Goal: Find specific page/section: Find specific page/section

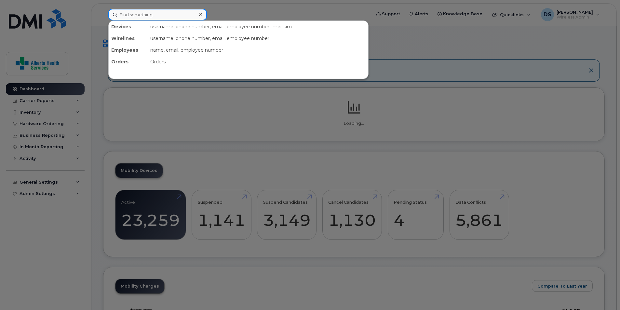
click at [179, 15] on input at bounding box center [157, 15] width 99 height 12
paste input "[PHONE_NUMBER]"
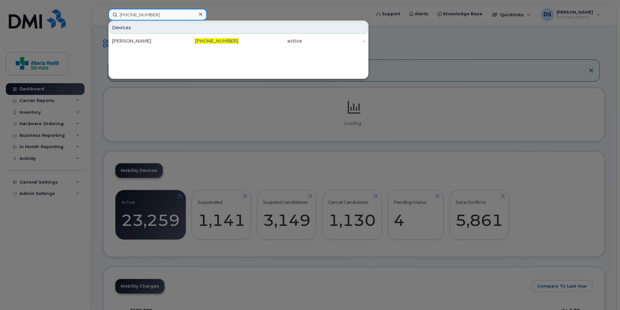
type input "587-257-3741"
click at [263, 57] on div "Devices Jacqueline Bourne 587-257-3741 active -" at bounding box center [238, 49] width 260 height 59
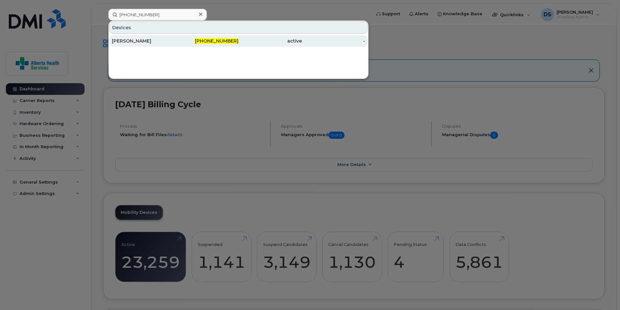
drag, startPoint x: 186, startPoint y: 41, endPoint x: 175, endPoint y: 39, distance: 10.9
click at [175, 39] on div "587-257-3741" at bounding box center [206, 41] width 63 height 7
click at [235, 39] on span "587-257-3741" at bounding box center [217, 41] width 44 height 6
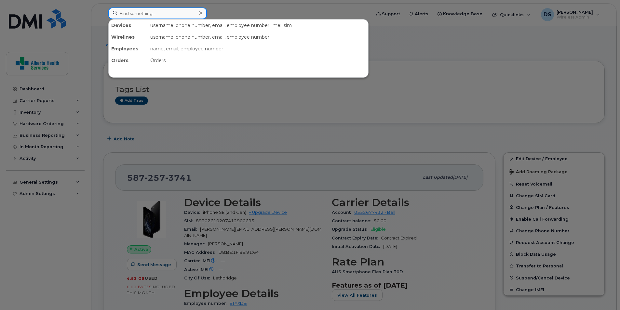
click at [146, 15] on input at bounding box center [157, 13] width 99 height 12
paste input "4033082387"
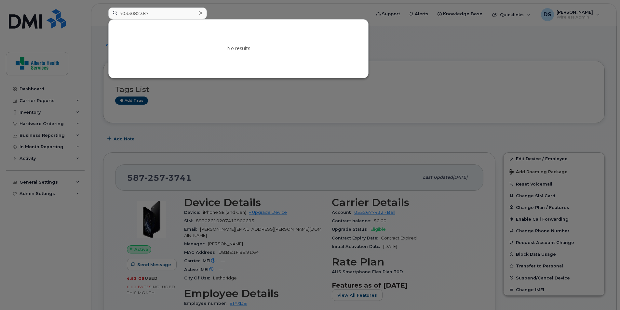
click at [38, 241] on div at bounding box center [310, 155] width 620 height 310
drag, startPoint x: 158, startPoint y: 12, endPoint x: 146, endPoint y: 12, distance: 11.7
click at [146, 12] on input "4033082387" at bounding box center [157, 13] width 99 height 12
click at [165, 12] on input "4033082387" at bounding box center [157, 13] width 99 height 12
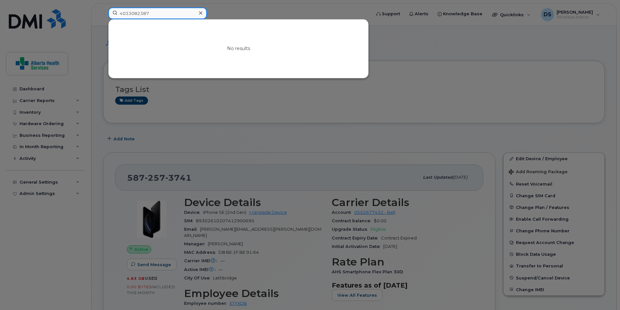
click at [165, 12] on input "4033082387" at bounding box center [157, 13] width 99 height 12
paste input "310964"
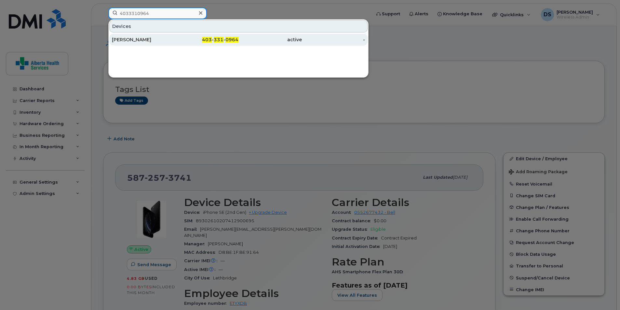
type input "4033310964"
click at [156, 40] on div "[PERSON_NAME]" at bounding box center [143, 39] width 63 height 7
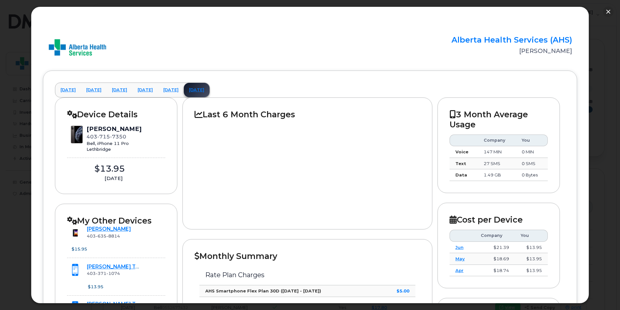
scroll to position [423, 0]
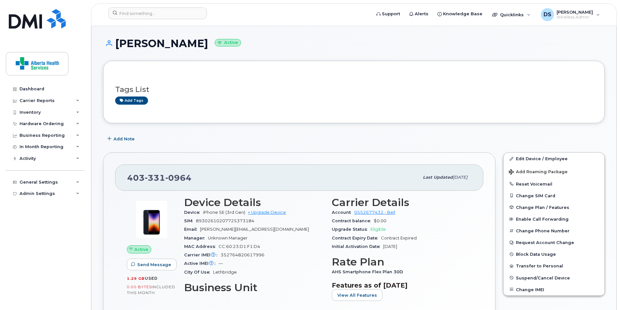
click at [48, 256] on div "Dashboard Carrier Reports Monthly Billing Data Daily Data Pooling Data Behavior…" at bounding box center [46, 191] width 80 height 217
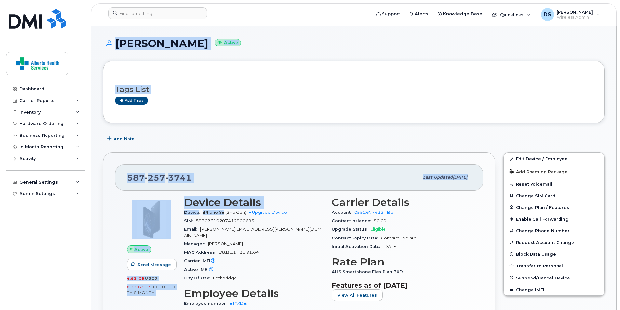
drag, startPoint x: 97, startPoint y: 30, endPoint x: 200, endPoint y: 165, distance: 169.8
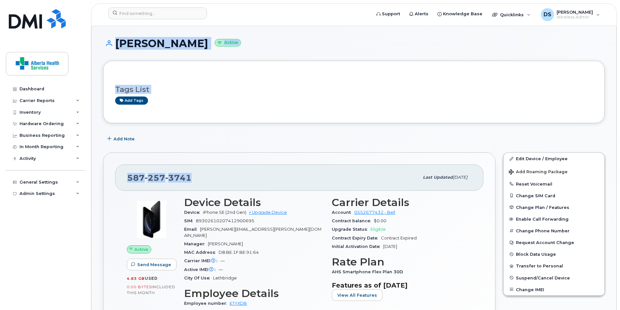
drag, startPoint x: 104, startPoint y: 33, endPoint x: 99, endPoint y: 33, distance: 5.2
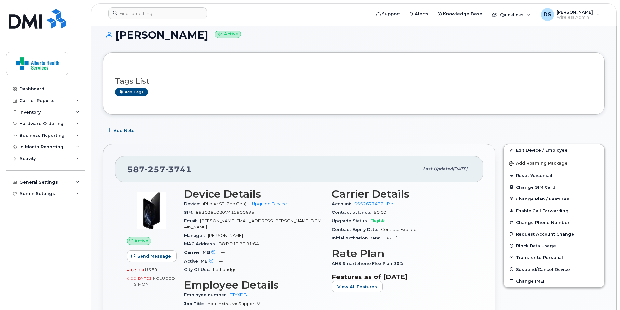
scroll to position [15, 0]
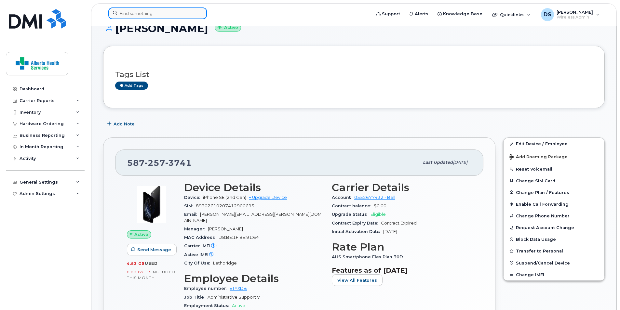
click at [167, 16] on input at bounding box center [157, 13] width 99 height 12
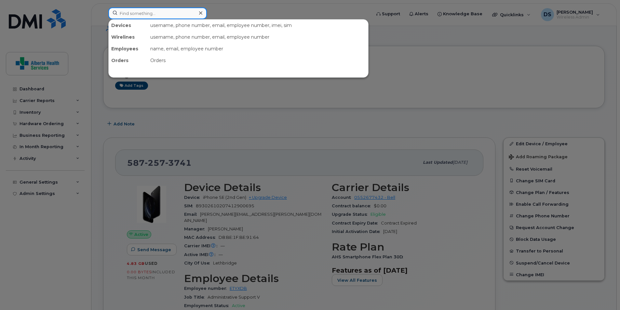
paste input "4033310964"
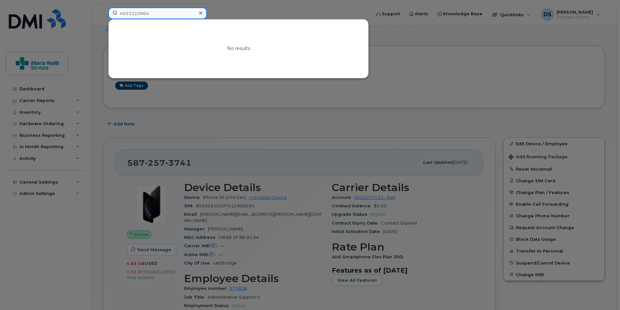
click at [149, 13] on input "4033310964" at bounding box center [157, 13] width 99 height 12
click at [132, 15] on input "4033310964" at bounding box center [157, 13] width 99 height 12
click at [154, 15] on input "4033310964" at bounding box center [157, 13] width 99 height 12
click at [155, 13] on input "4033310964" at bounding box center [157, 13] width 99 height 12
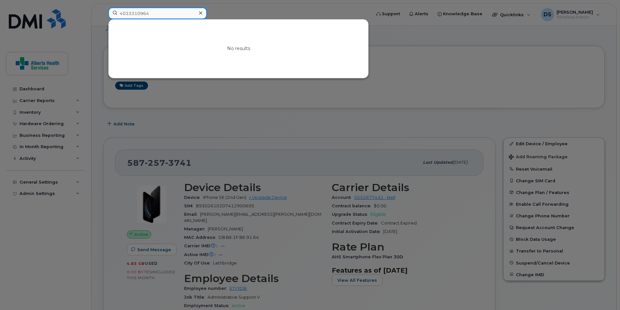
click at [155, 13] on input "4033310964" at bounding box center [157, 13] width 99 height 12
paste input "7157848"
click at [299, 138] on div at bounding box center [310, 155] width 620 height 310
click at [182, 13] on input "4037157848" at bounding box center [157, 13] width 99 height 12
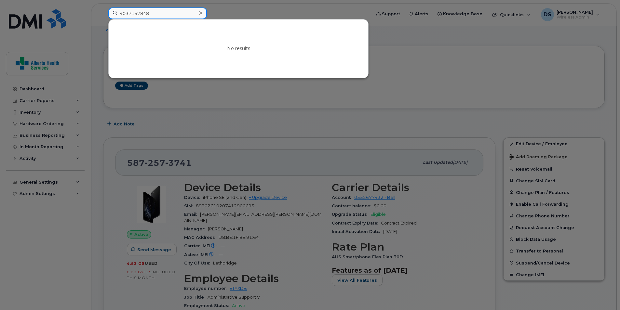
click at [182, 13] on input "4037157848" at bounding box center [157, 13] width 99 height 12
click at [443, 217] on div at bounding box center [310, 155] width 620 height 310
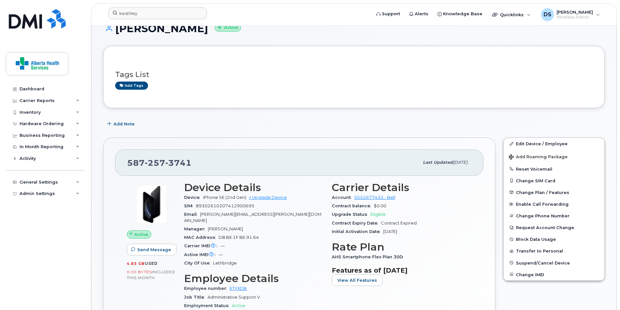
drag, startPoint x: 269, startPoint y: 17, endPoint x: 263, endPoint y: 15, distance: 6.4
click at [269, 17] on form "kesthley" at bounding box center [237, 13] width 258 height 12
click at [187, 17] on input "kesthley" at bounding box center [157, 13] width 99 height 12
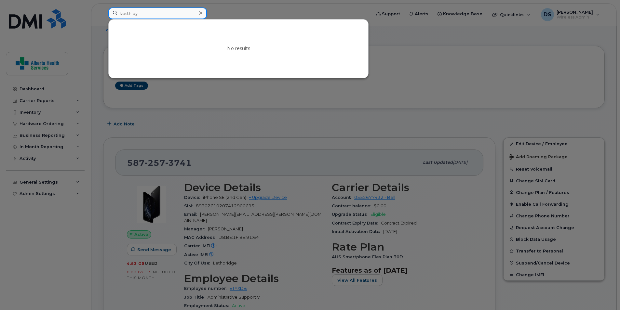
click at [187, 17] on input "kesthley" at bounding box center [157, 13] width 99 height 12
paste input "4033083031"
click at [253, 116] on div at bounding box center [310, 155] width 620 height 310
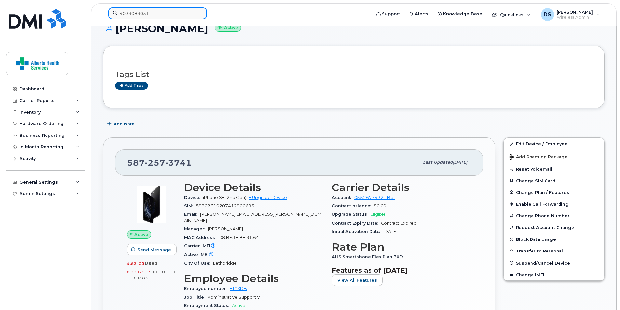
click at [174, 14] on input "4033083031" at bounding box center [157, 13] width 99 height 12
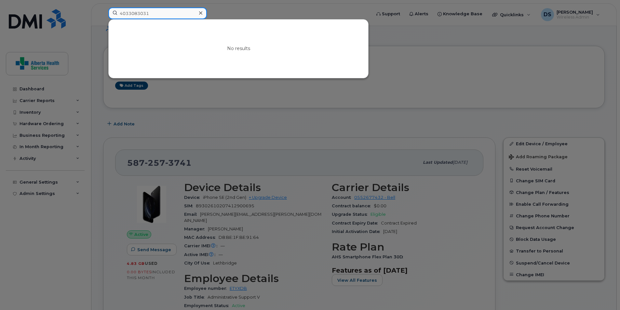
click at [174, 14] on input "4033083031" at bounding box center [157, 13] width 99 height 12
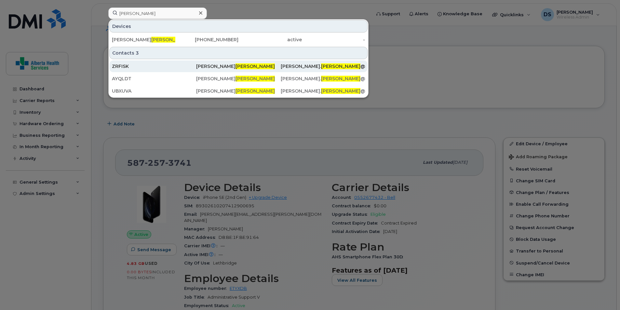
click at [209, 66] on div "[PERSON_NAME]" at bounding box center [238, 66] width 84 height 7
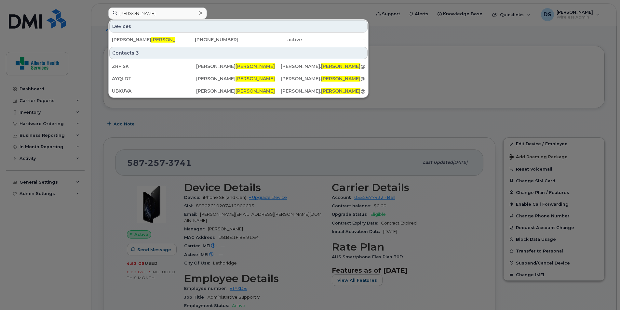
click at [144, 31] on div "Devices" at bounding box center [238, 26] width 258 height 12
click at [149, 14] on input "[PERSON_NAME]" at bounding box center [157, 13] width 99 height 12
paste input "4033083031"
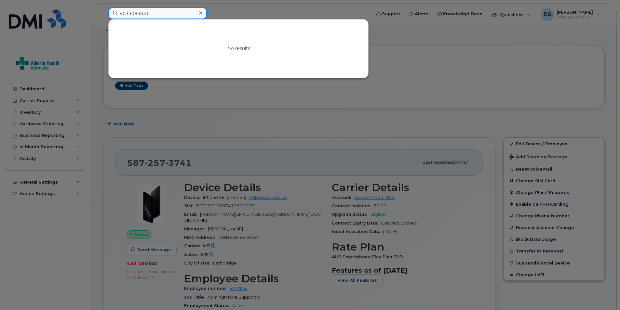
click at [153, 13] on input "4033083031" at bounding box center [157, 13] width 99 height 12
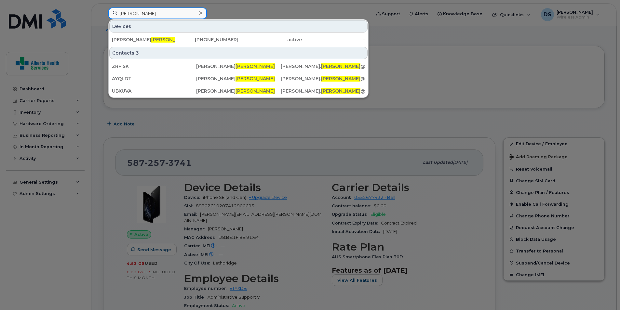
type input "[PERSON_NAME]"
